Goal: Task Accomplishment & Management: Use online tool/utility

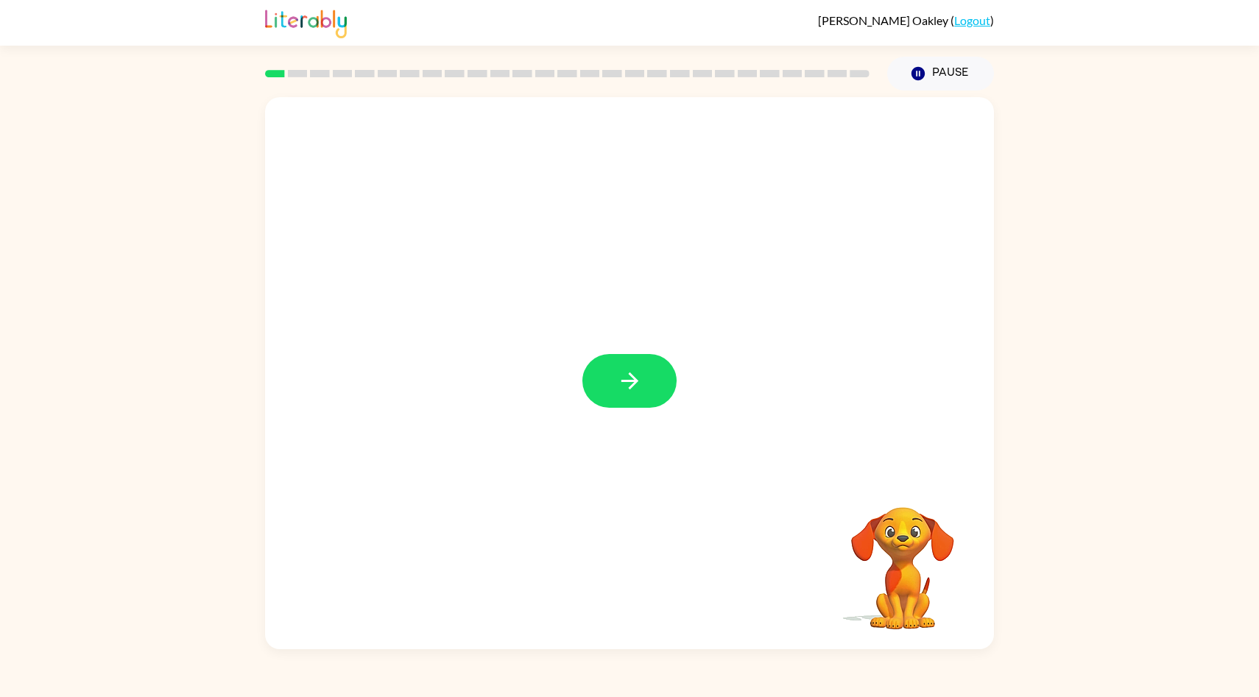
click at [680, 555] on div at bounding box center [629, 373] width 729 height 552
drag, startPoint x: 683, startPoint y: 553, endPoint x: 661, endPoint y: 393, distance: 162.0
click at [650, 393] on div at bounding box center [629, 373] width 729 height 552
drag, startPoint x: 679, startPoint y: 384, endPoint x: 639, endPoint y: 399, distance: 42.7
click at [639, 399] on div at bounding box center [629, 373] width 729 height 552
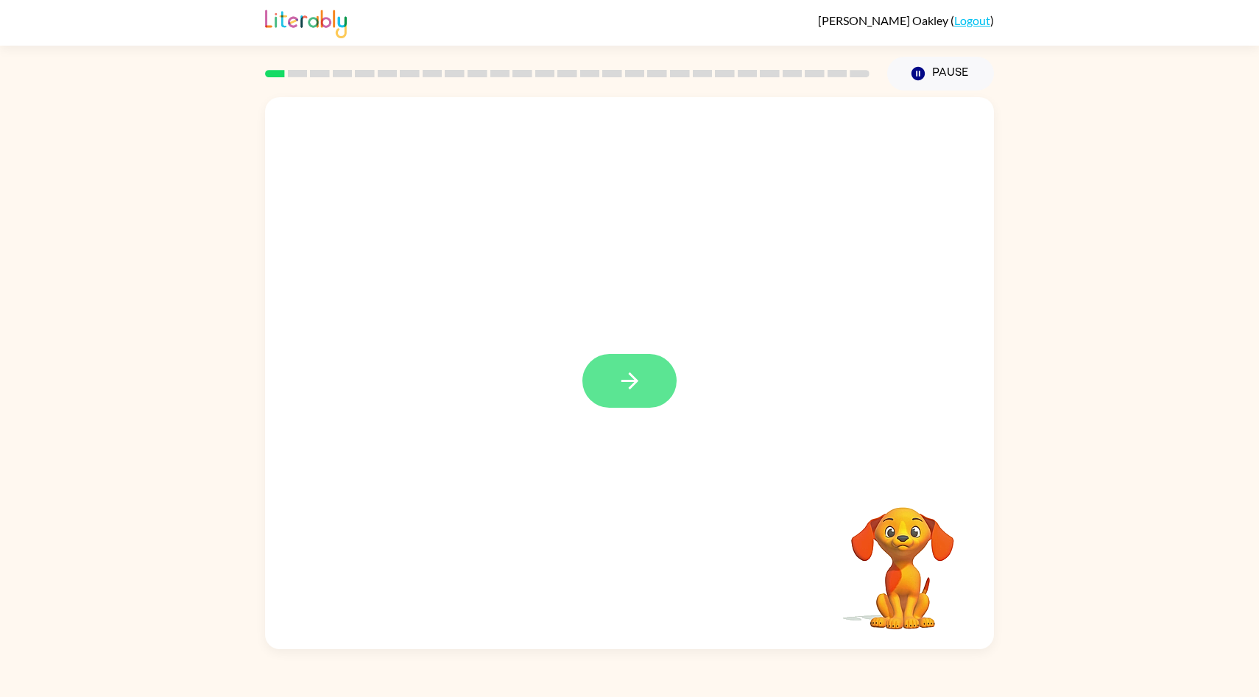
click at [639, 399] on button "button" at bounding box center [630, 381] width 94 height 54
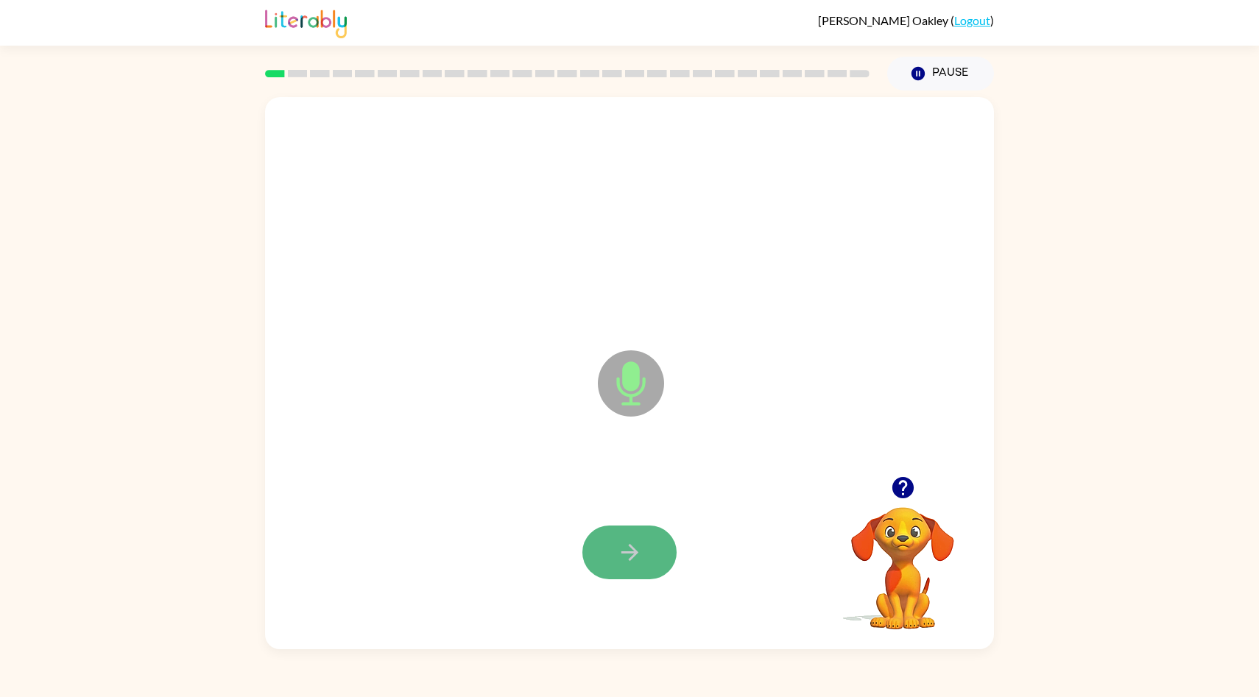
click at [655, 527] on button "button" at bounding box center [630, 553] width 94 height 54
click at [635, 560] on icon "button" at bounding box center [630, 553] width 26 height 26
click at [633, 567] on button "button" at bounding box center [630, 553] width 94 height 54
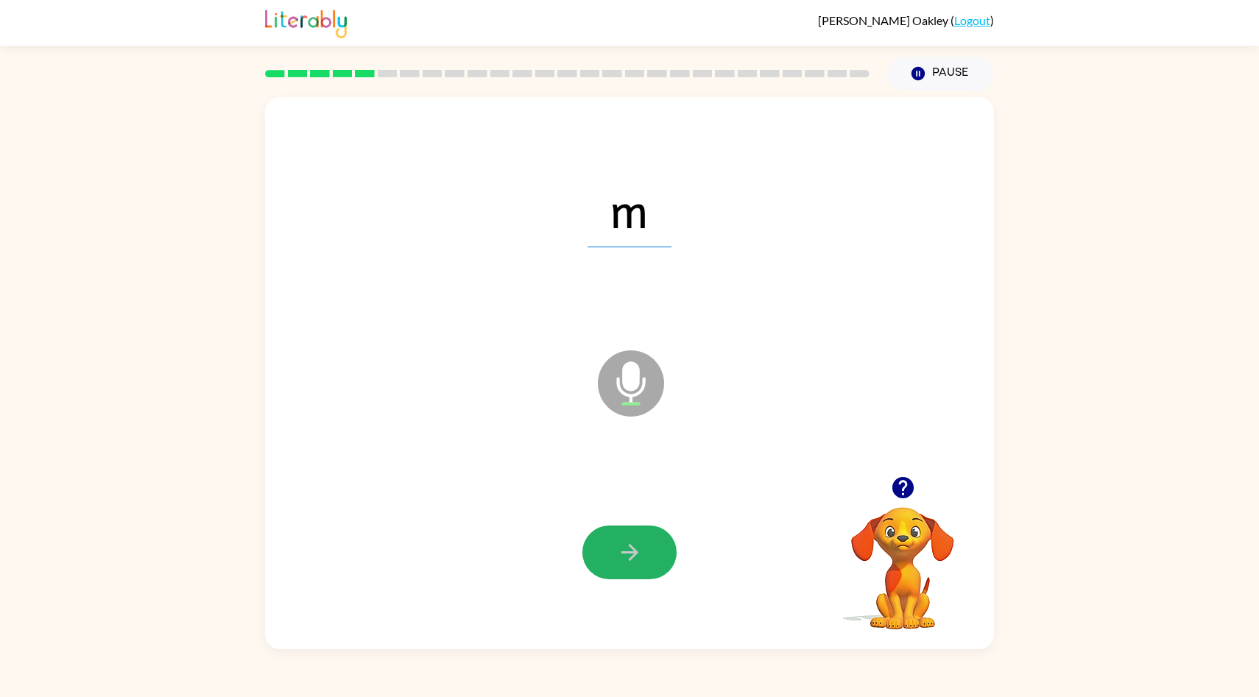
click at [633, 567] on button "button" at bounding box center [630, 553] width 94 height 54
click at [616, 593] on div at bounding box center [630, 553] width 700 height 164
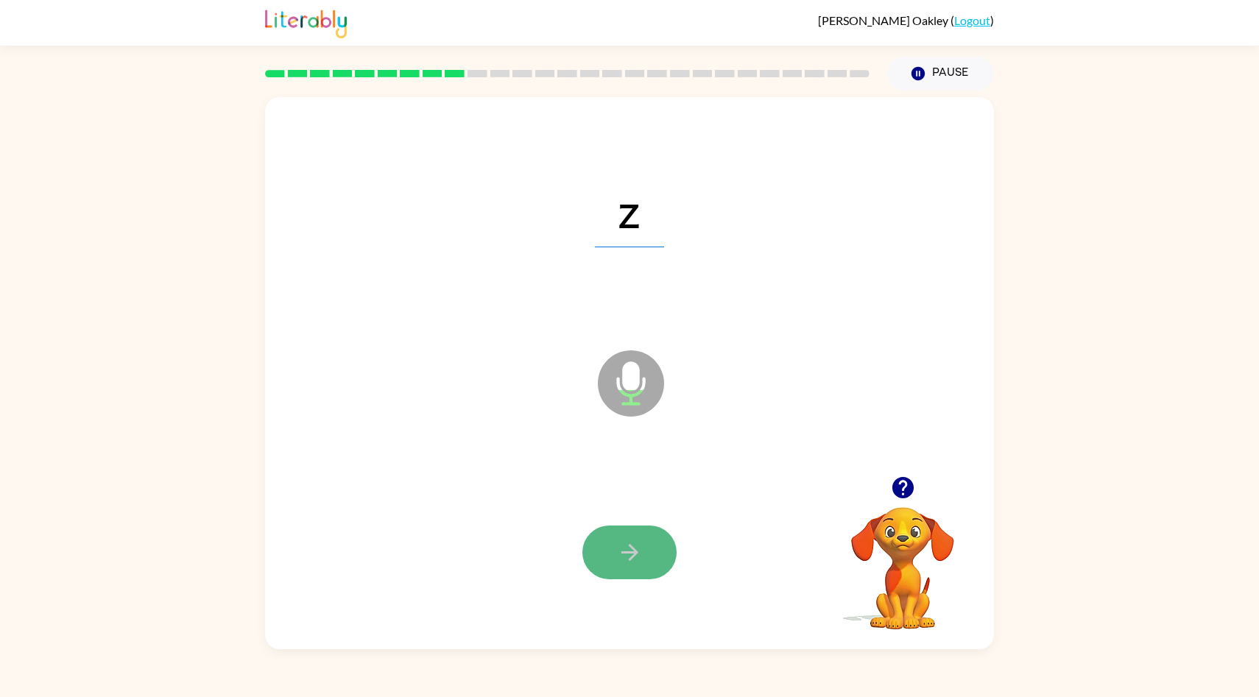
click at [612, 563] on button "button" at bounding box center [630, 553] width 94 height 54
click at [610, 565] on button "button" at bounding box center [630, 553] width 94 height 54
click at [609, 565] on button "button" at bounding box center [630, 553] width 94 height 54
click at [608, 566] on button "button" at bounding box center [630, 553] width 94 height 54
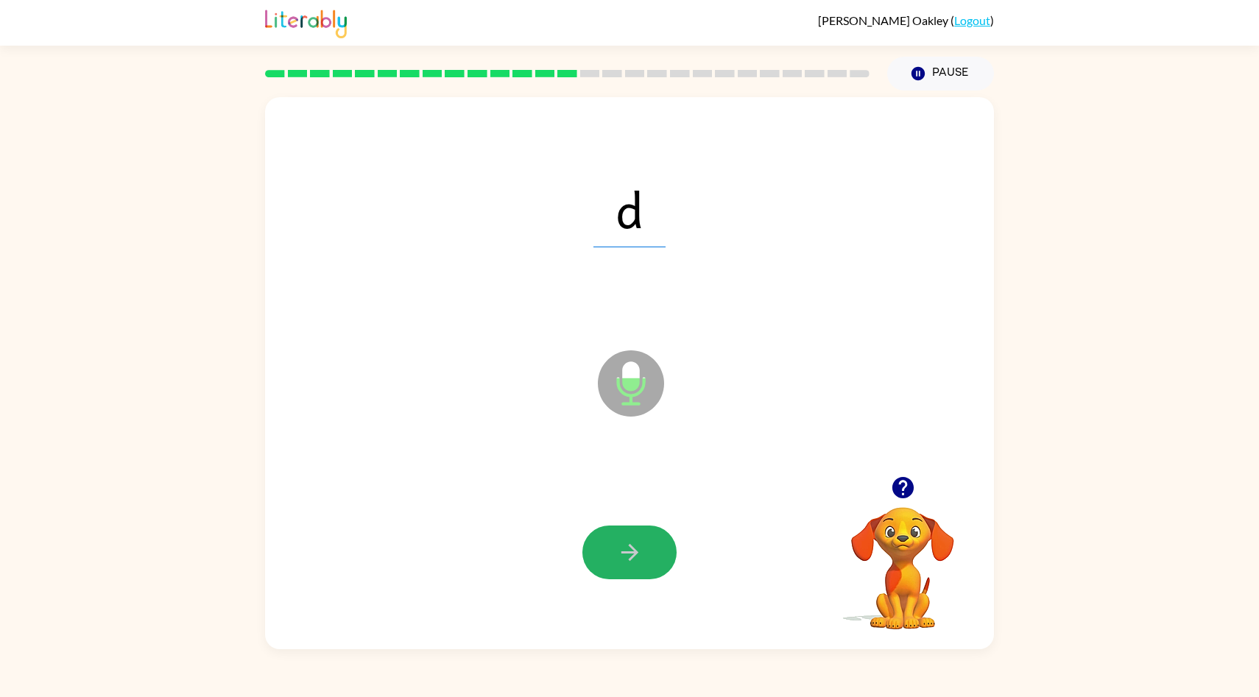
click at [608, 565] on button "button" at bounding box center [630, 553] width 94 height 54
click at [605, 574] on button "button" at bounding box center [630, 553] width 94 height 54
click at [605, 580] on div at bounding box center [630, 553] width 700 height 164
click at [605, 579] on button "button" at bounding box center [630, 553] width 94 height 54
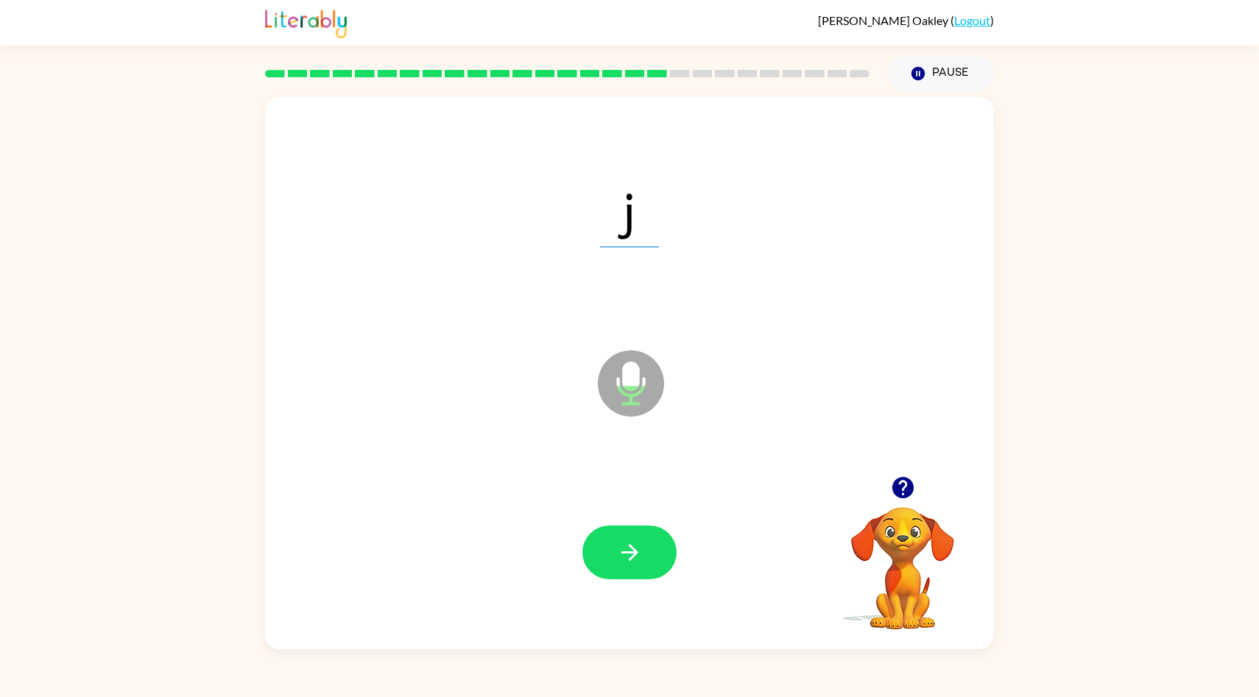
click at [605, 569] on button "button" at bounding box center [630, 553] width 94 height 54
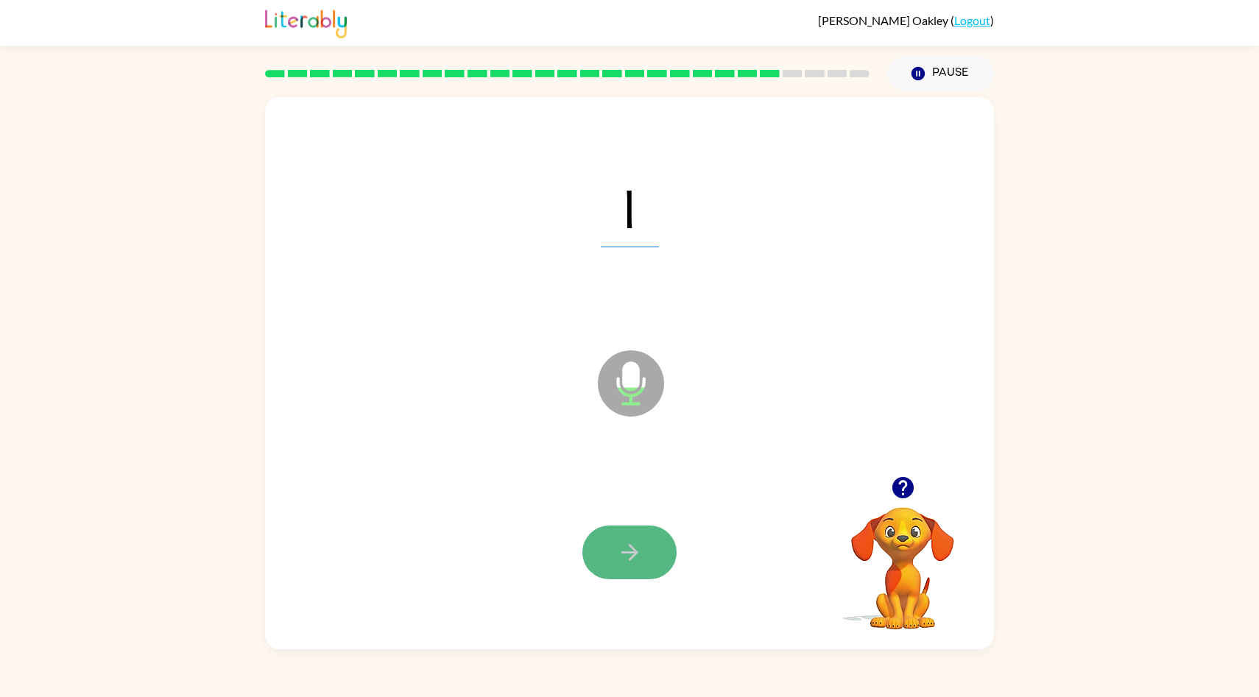
click at [605, 569] on button "button" at bounding box center [630, 553] width 94 height 54
click at [606, 570] on button "button" at bounding box center [630, 553] width 94 height 54
click at [605, 570] on button "button" at bounding box center [630, 553] width 94 height 54
click at [608, 574] on button "button" at bounding box center [630, 553] width 94 height 54
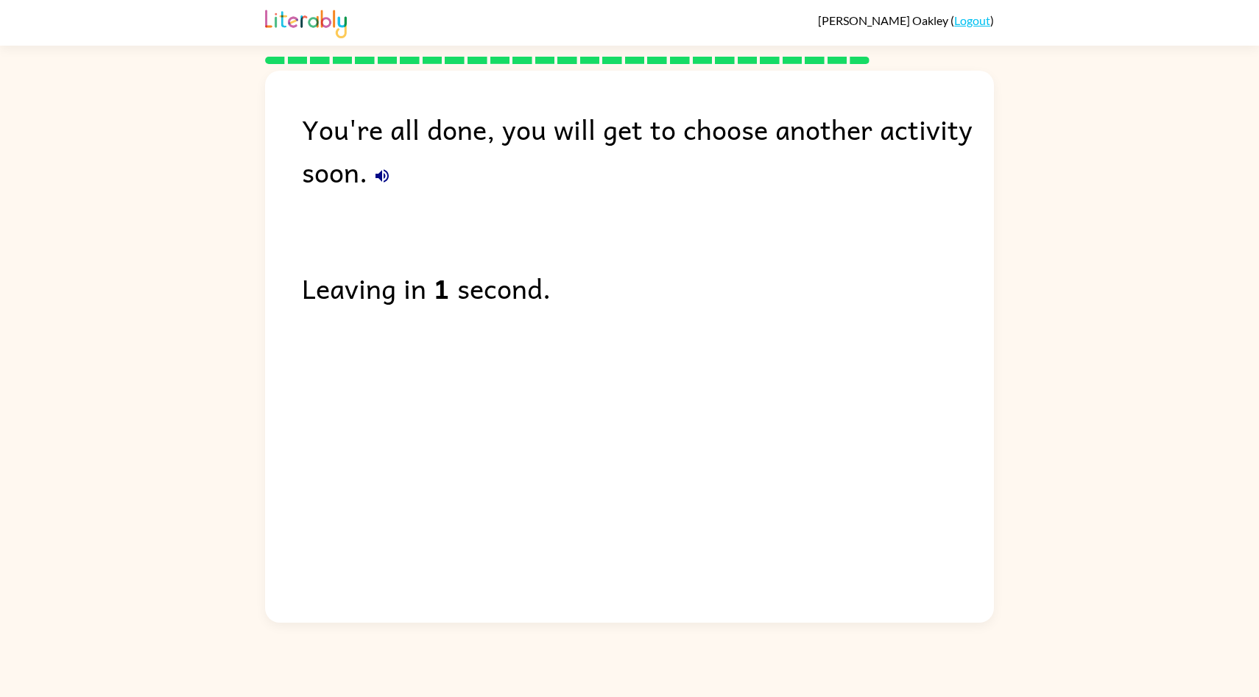
click at [974, 19] on link "Logout" at bounding box center [972, 20] width 36 height 14
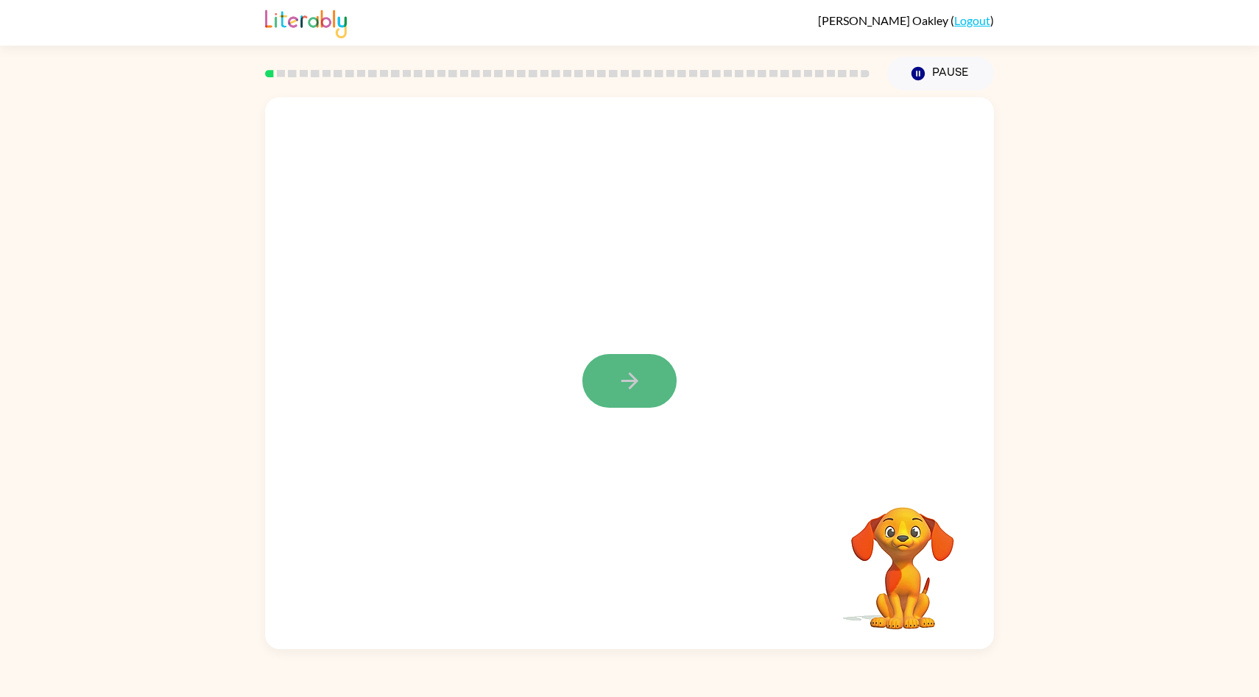
click at [637, 396] on button "button" at bounding box center [630, 381] width 94 height 54
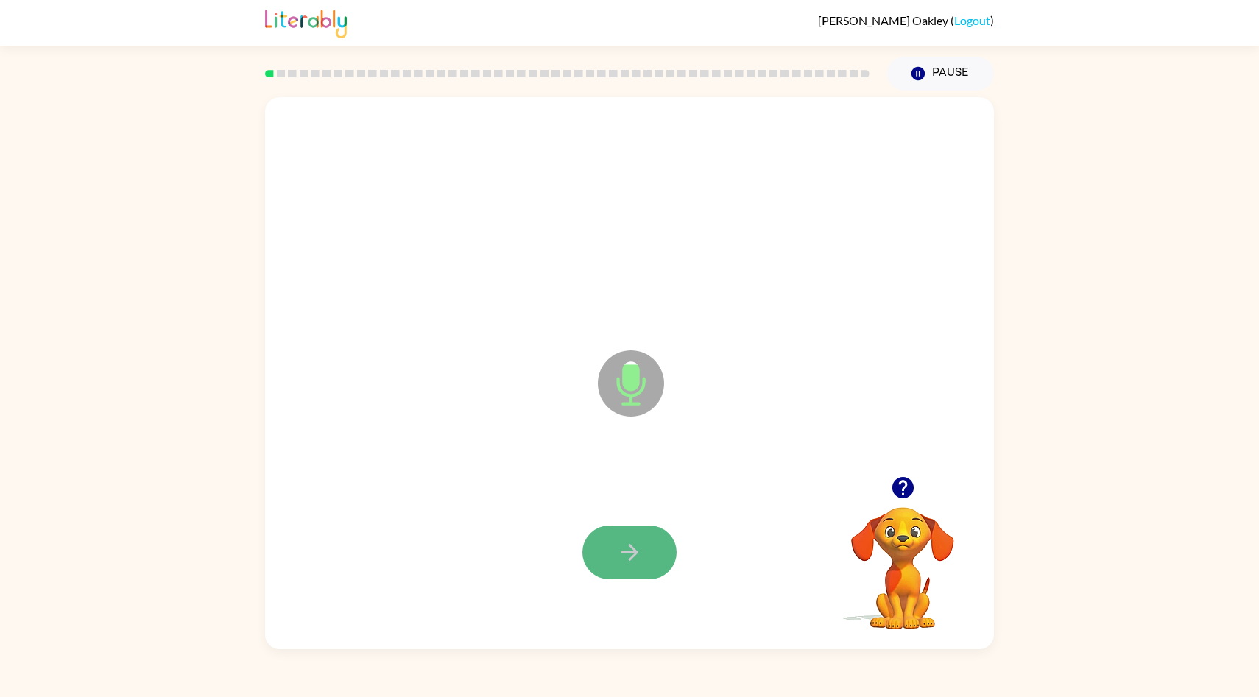
click at [632, 540] on icon "button" at bounding box center [630, 553] width 26 height 26
click at [630, 544] on icon "button" at bounding box center [630, 553] width 26 height 26
click at [627, 532] on button "button" at bounding box center [630, 553] width 94 height 54
click at [630, 543] on icon "button" at bounding box center [630, 553] width 26 height 26
click at [630, 544] on icon "button" at bounding box center [629, 552] width 17 height 17
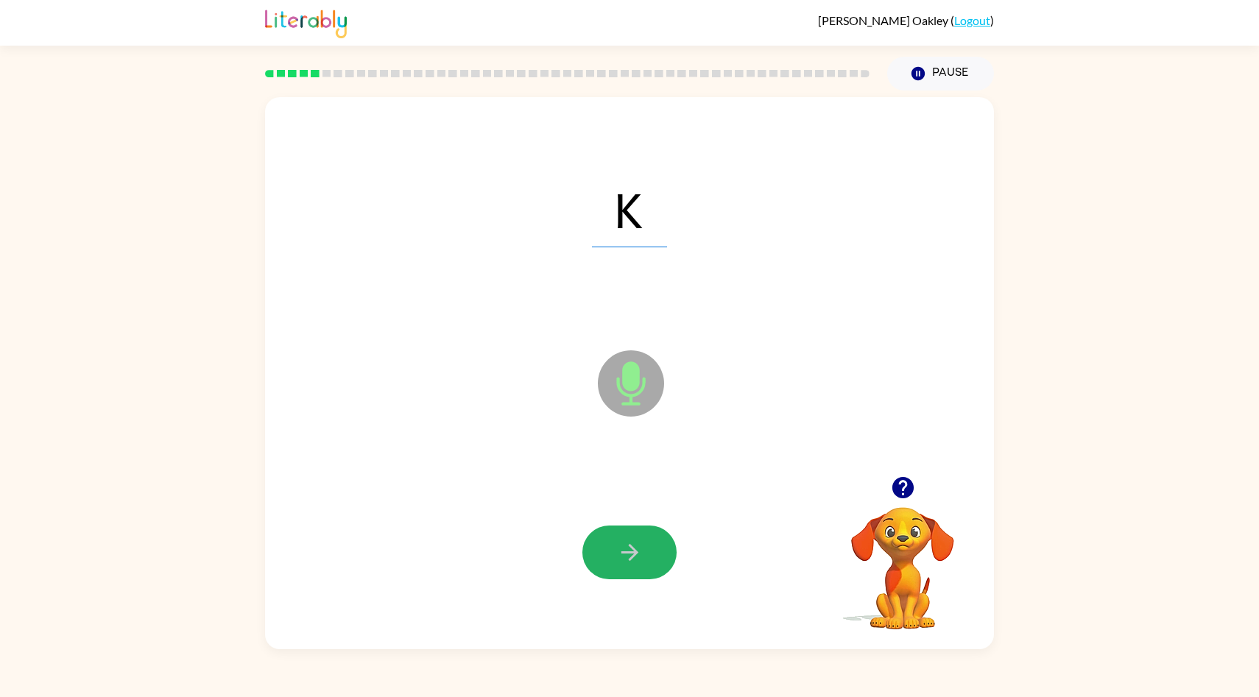
click at [630, 544] on icon "button" at bounding box center [629, 552] width 17 height 17
click at [629, 546] on icon "button" at bounding box center [629, 552] width 17 height 17
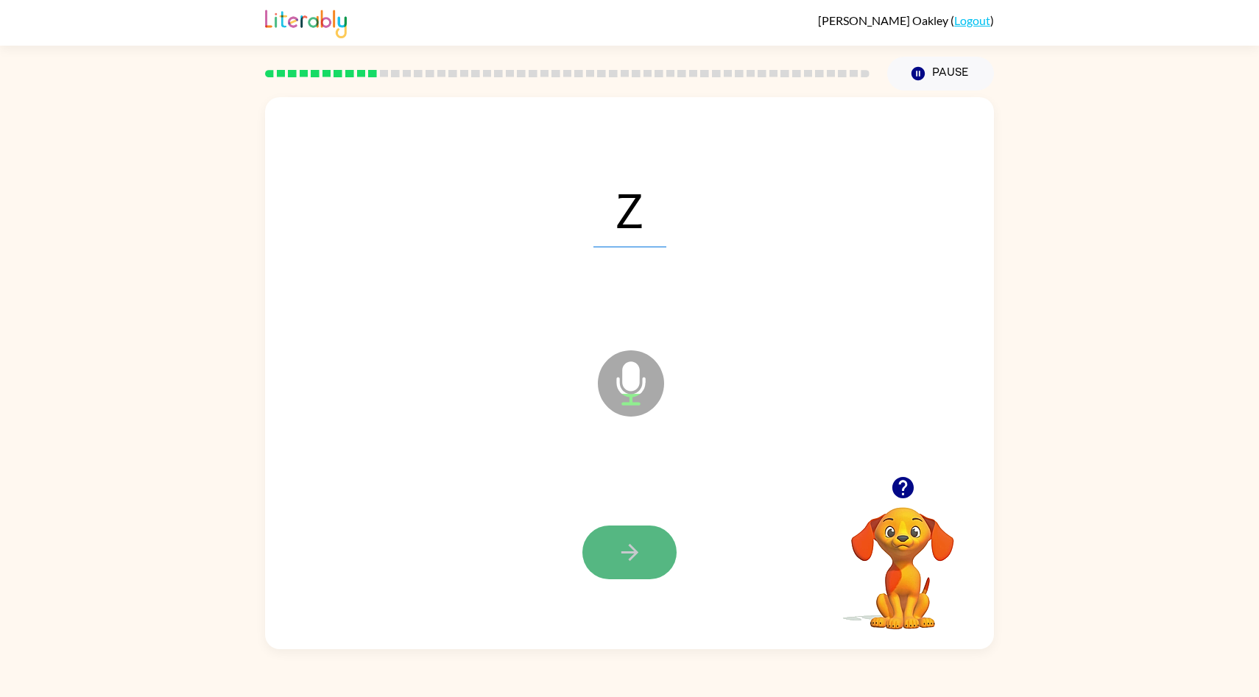
click at [629, 544] on icon "button" at bounding box center [630, 553] width 26 height 26
click at [629, 541] on icon "button" at bounding box center [630, 553] width 26 height 26
click at [628, 541] on icon "button" at bounding box center [630, 553] width 26 height 26
click at [628, 540] on icon "button" at bounding box center [630, 553] width 26 height 26
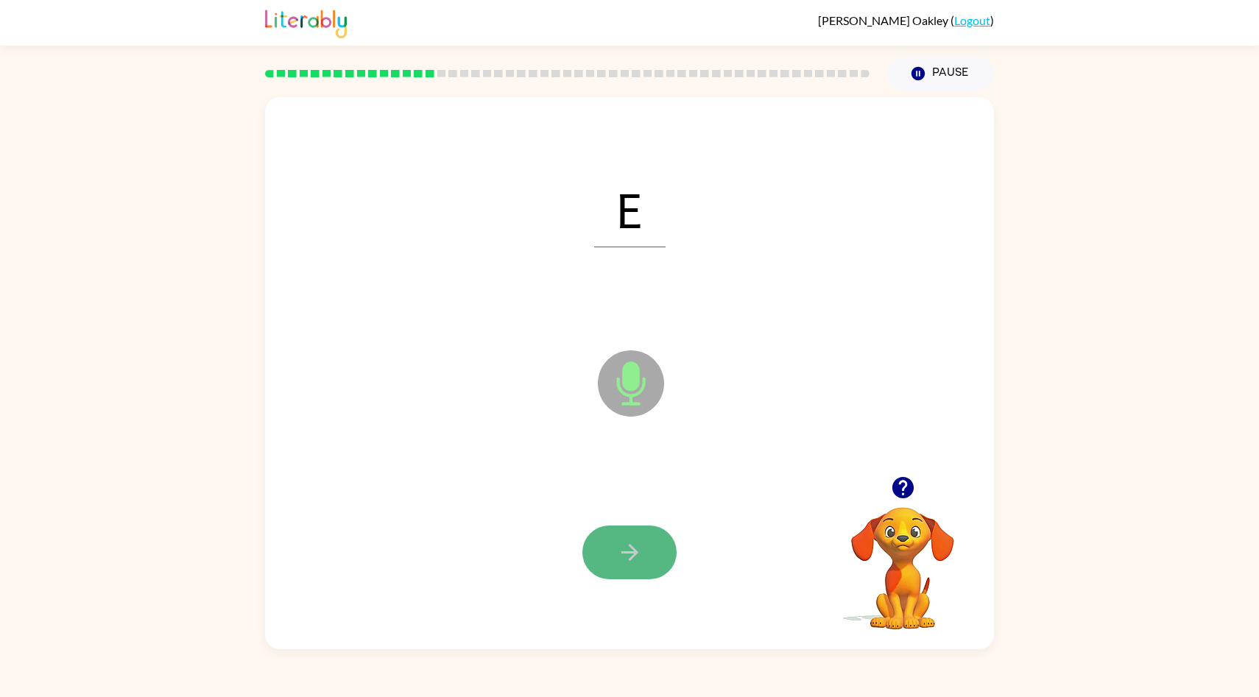
click at [627, 540] on icon "button" at bounding box center [630, 553] width 26 height 26
click at [625, 540] on icon "button" at bounding box center [630, 553] width 26 height 26
click at [626, 541] on icon "button" at bounding box center [630, 553] width 26 height 26
click at [633, 538] on button "button" at bounding box center [630, 553] width 94 height 54
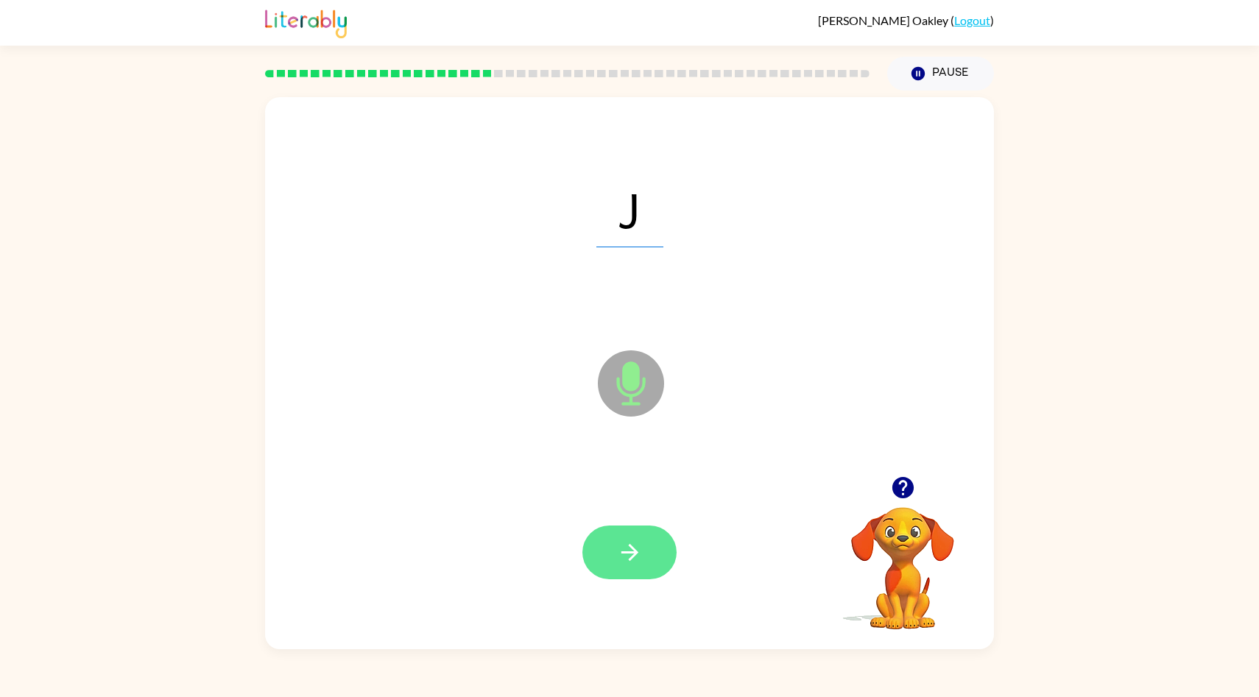
click at [635, 537] on button "button" at bounding box center [630, 553] width 94 height 54
click at [635, 538] on button "button" at bounding box center [630, 553] width 94 height 54
click at [634, 538] on button "button" at bounding box center [630, 553] width 94 height 54
click at [634, 536] on button "button" at bounding box center [630, 553] width 94 height 54
click at [633, 538] on button "button" at bounding box center [630, 553] width 94 height 54
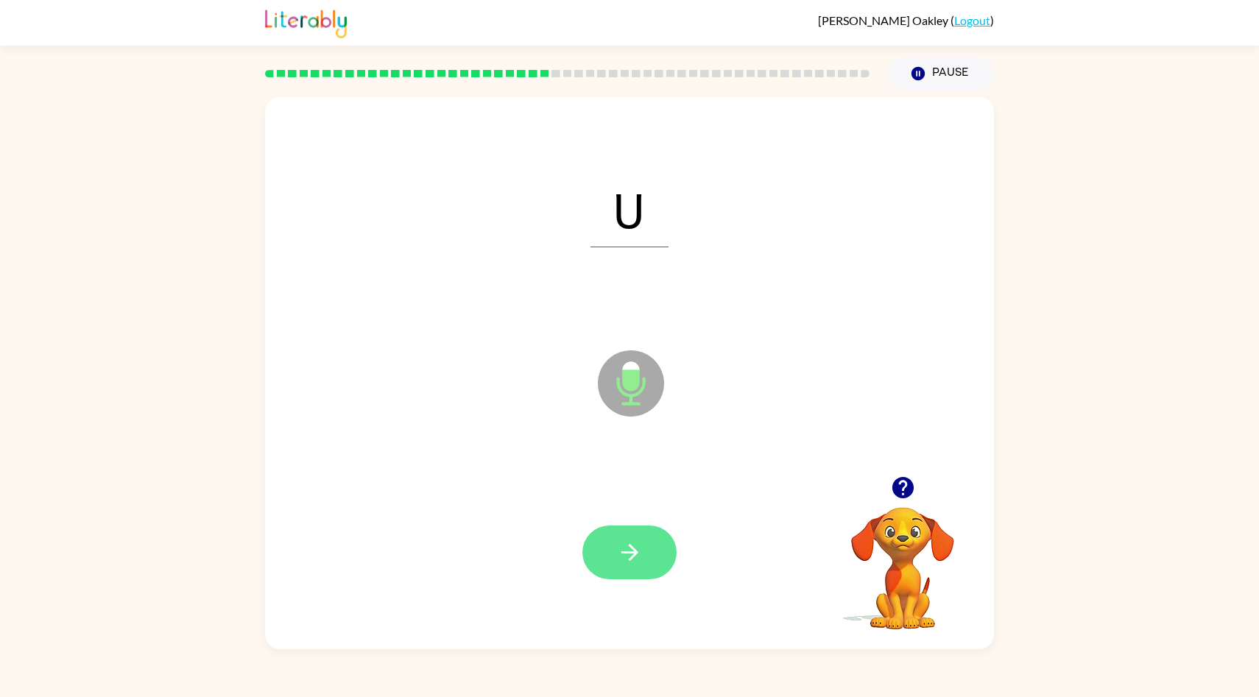
click at [633, 537] on button "button" at bounding box center [630, 553] width 94 height 54
click at [633, 538] on button "button" at bounding box center [630, 553] width 94 height 54
click at [632, 538] on button "button" at bounding box center [630, 553] width 94 height 54
click at [625, 541] on icon "button" at bounding box center [630, 553] width 26 height 26
click at [625, 551] on icon "button" at bounding box center [630, 553] width 26 height 26
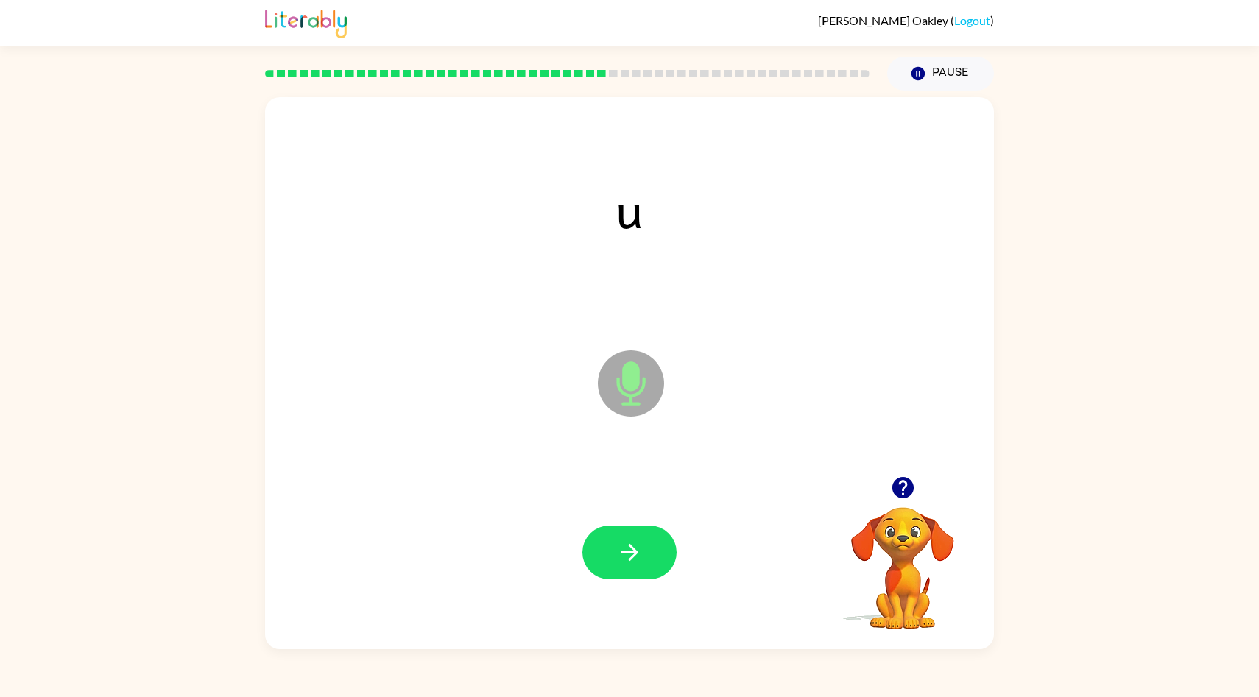
click at [625, 551] on icon "button" at bounding box center [630, 553] width 26 height 26
click at [624, 551] on icon "button" at bounding box center [630, 553] width 26 height 26
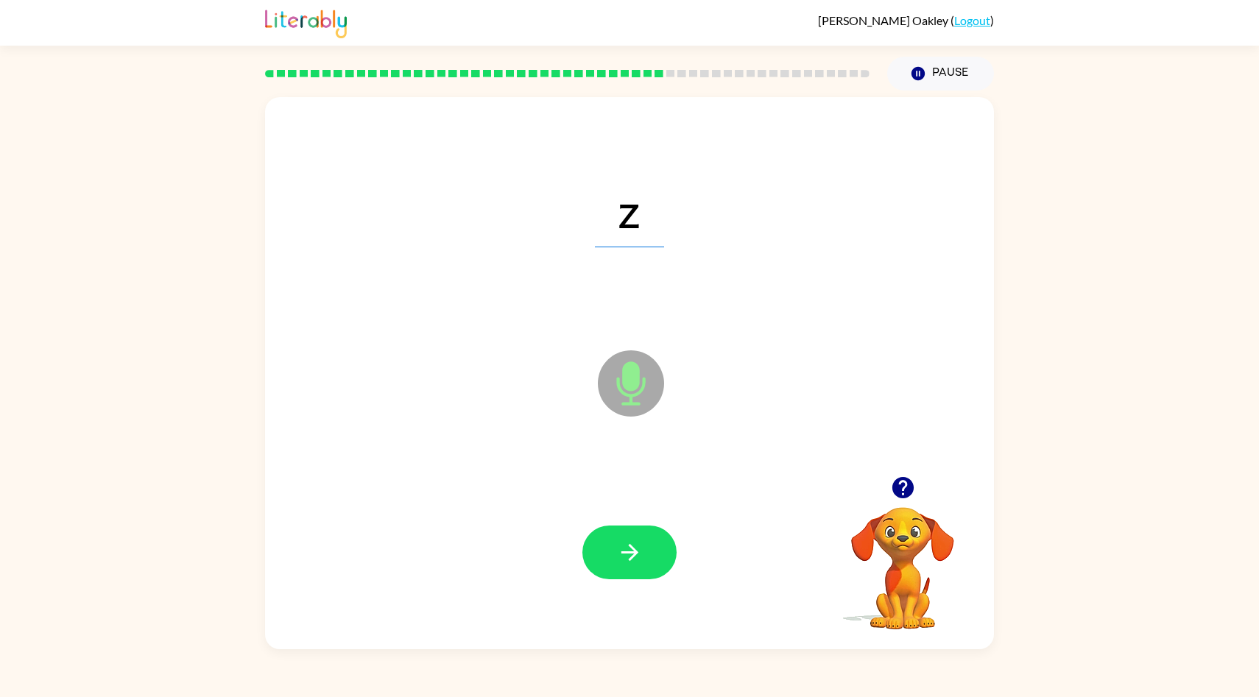
click at [624, 551] on icon "button" at bounding box center [630, 553] width 26 height 26
click at [636, 537] on button "button" at bounding box center [630, 553] width 94 height 54
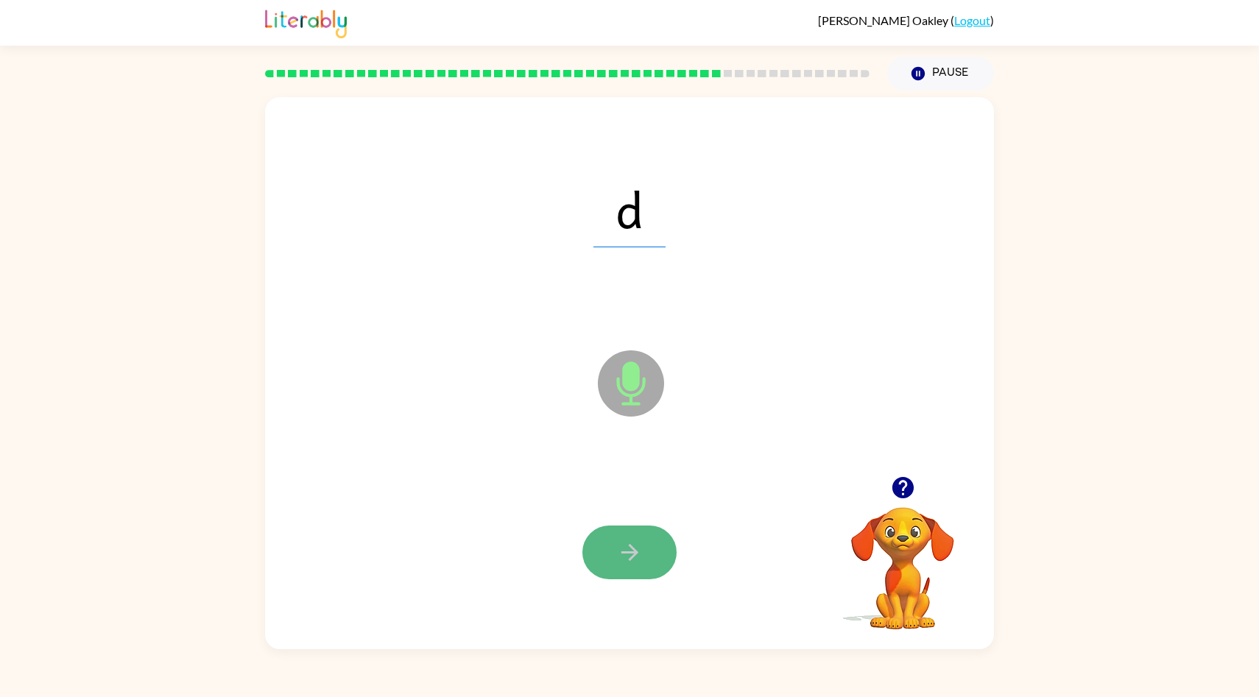
click at [635, 536] on button "button" at bounding box center [630, 553] width 94 height 54
click at [636, 530] on button "button" at bounding box center [630, 553] width 94 height 54
click at [635, 530] on button "button" at bounding box center [630, 553] width 94 height 54
click at [635, 527] on button "button" at bounding box center [630, 553] width 94 height 54
click at [634, 527] on button "button" at bounding box center [630, 553] width 94 height 54
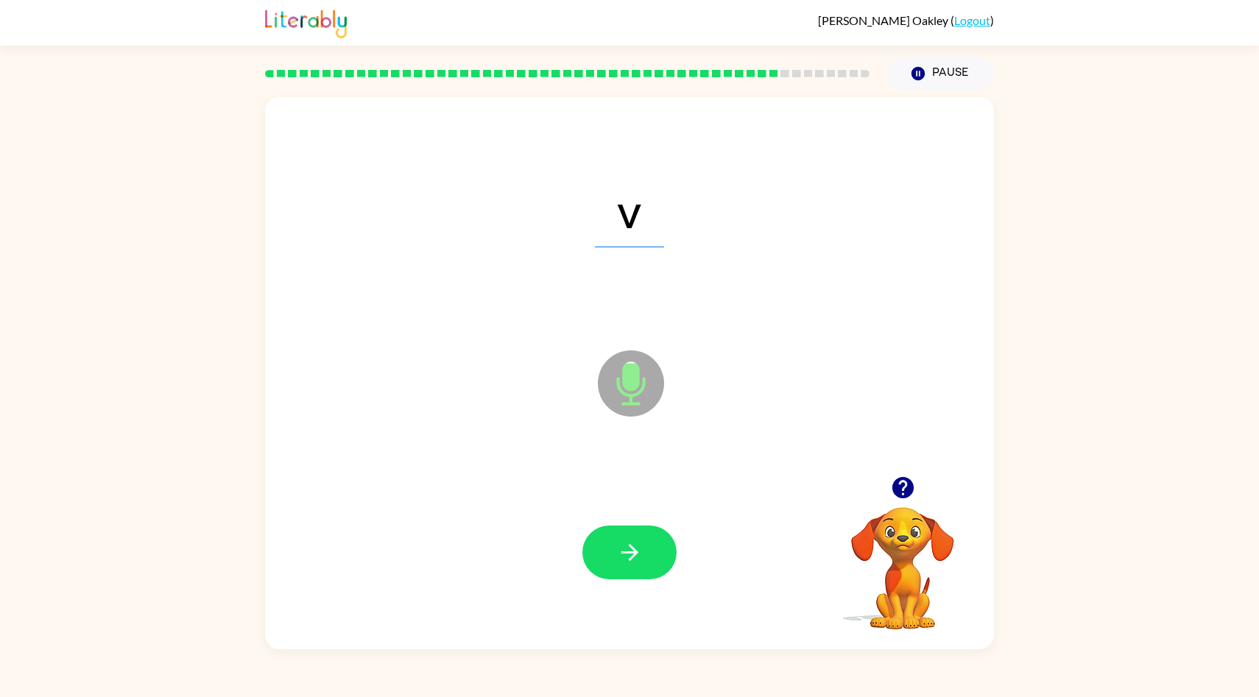
click at [635, 522] on div at bounding box center [630, 553] width 700 height 164
click at [630, 530] on button "button" at bounding box center [630, 553] width 94 height 54
click at [632, 545] on icon "button" at bounding box center [630, 553] width 26 height 26
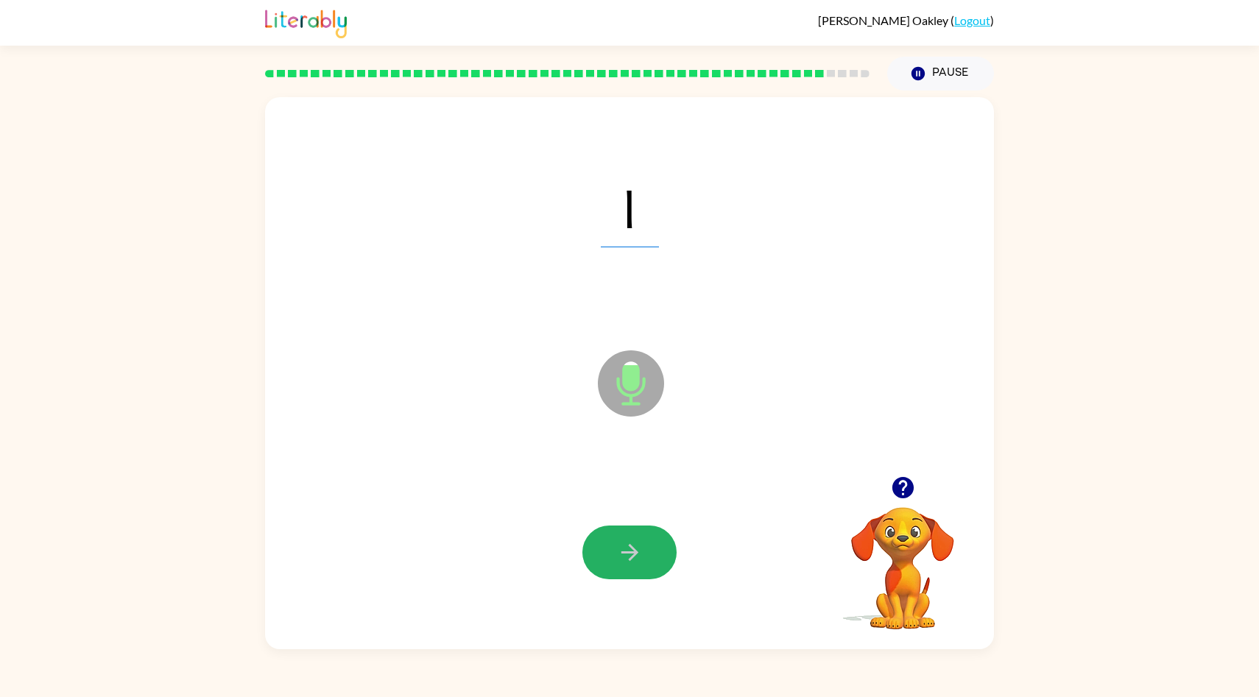
click at [632, 545] on icon "button" at bounding box center [630, 553] width 26 height 26
click at [632, 543] on icon "button" at bounding box center [630, 553] width 26 height 26
